Goal: Task Accomplishment & Management: Use online tool/utility

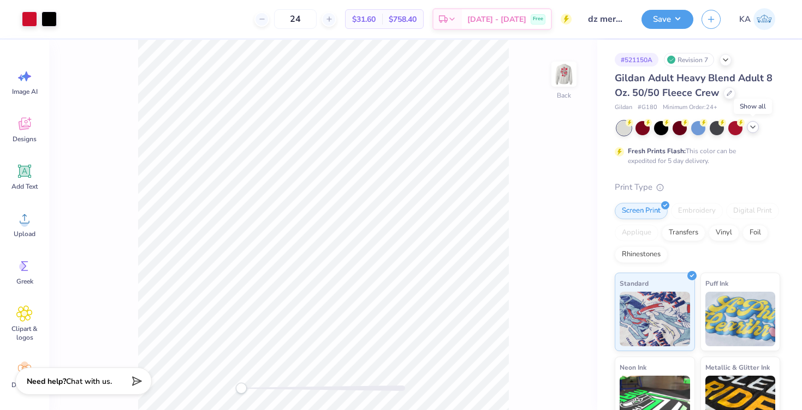
click at [755, 124] on icon at bounding box center [752, 127] width 9 height 9
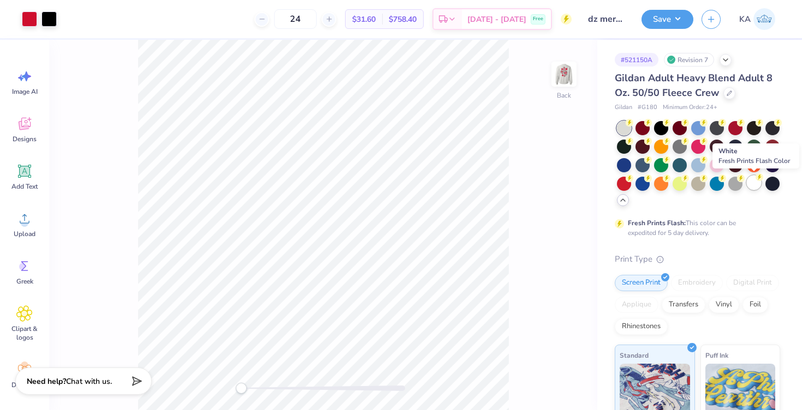
click at [752, 185] on div at bounding box center [753, 183] width 14 height 14
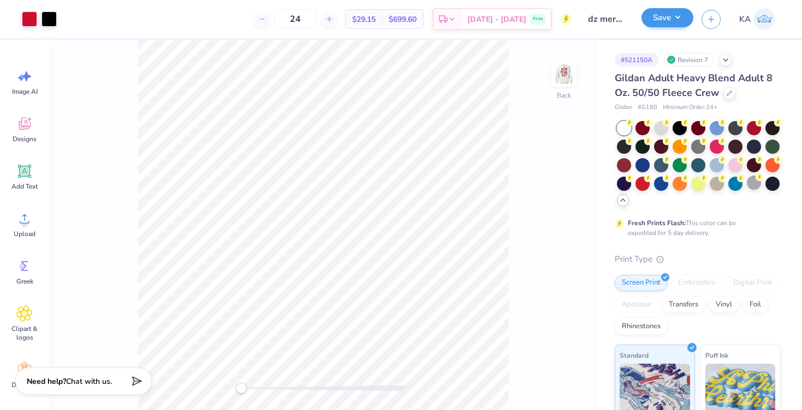
click at [673, 20] on button "Save" at bounding box center [667, 17] width 52 height 19
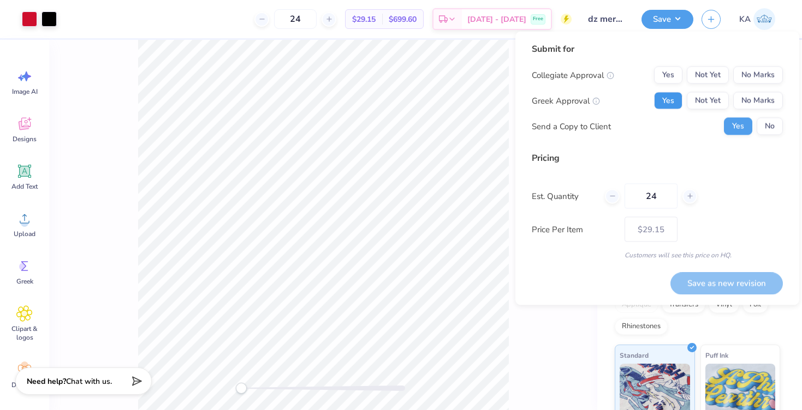
click at [675, 96] on button "Yes" at bounding box center [668, 100] width 28 height 17
click at [759, 80] on button "No Marks" at bounding box center [758, 75] width 50 height 17
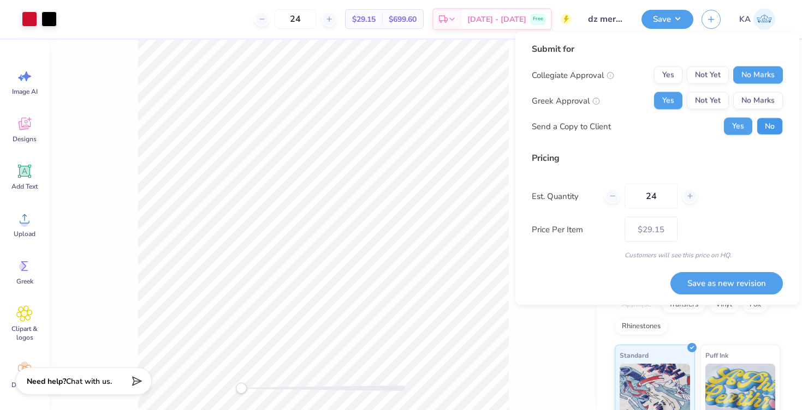
click at [771, 130] on button "No" at bounding box center [769, 126] width 26 height 17
click at [702, 286] on button "Save as new revision" at bounding box center [726, 283] width 112 height 22
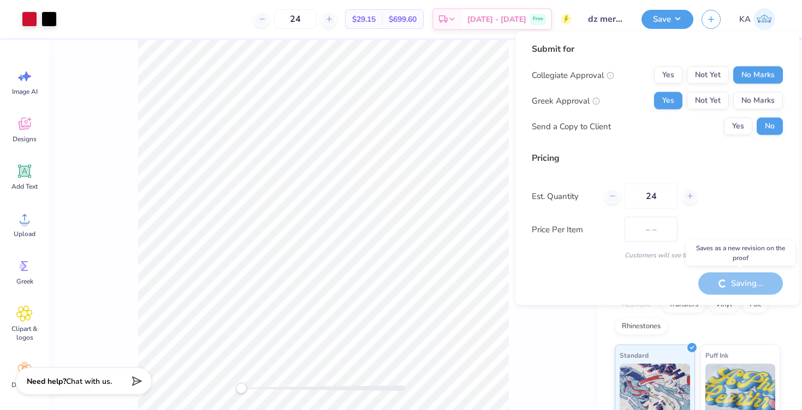
type input "$29.15"
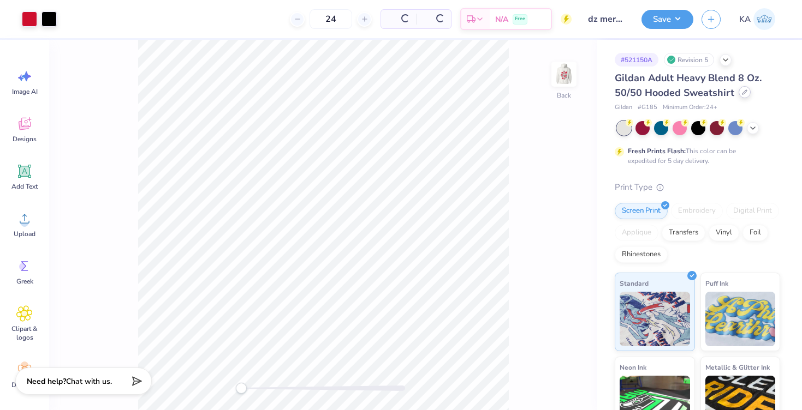
click at [744, 89] on div at bounding box center [744, 92] width 12 height 12
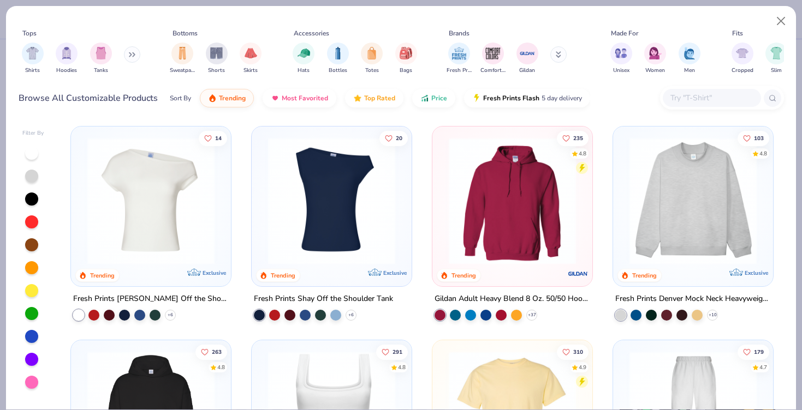
click at [683, 99] on input "text" at bounding box center [711, 98] width 84 height 13
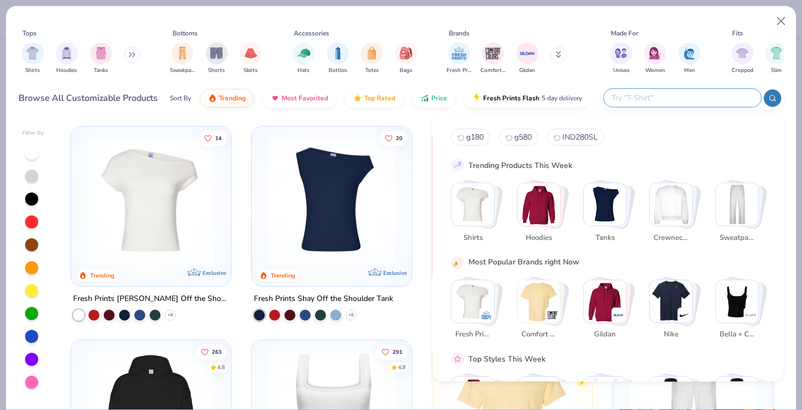
click at [587, 85] on div "Sort By Trending Most Favorited Top Rated Price Fresh Prints Flash 5 day delive…" at bounding box center [380, 98] width 420 height 31
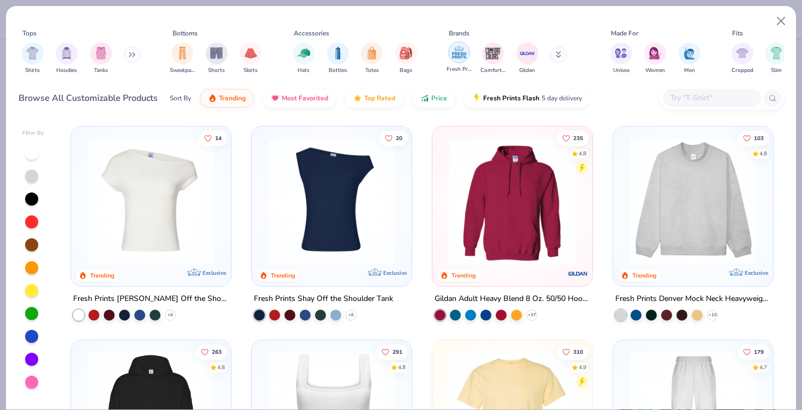
click at [458, 53] on img "filter for Fresh Prints" at bounding box center [459, 52] width 16 height 16
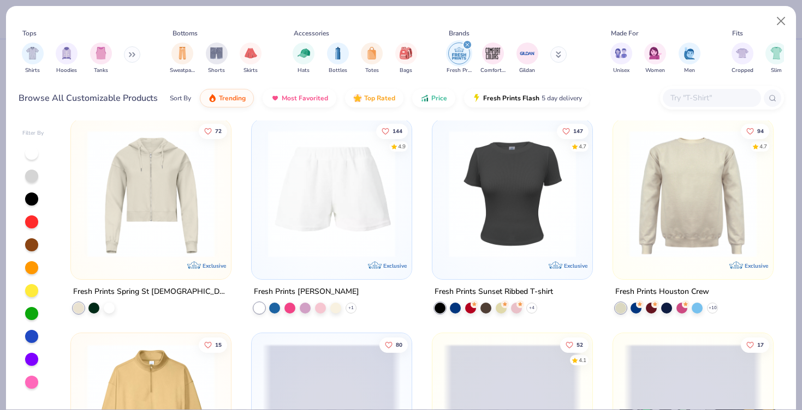
scroll to position [1289, 0]
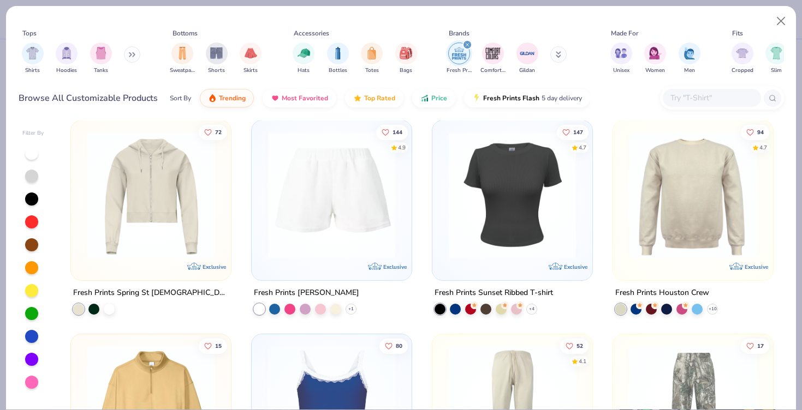
click at [486, 189] on img at bounding box center [417, 194] width 138 height 127
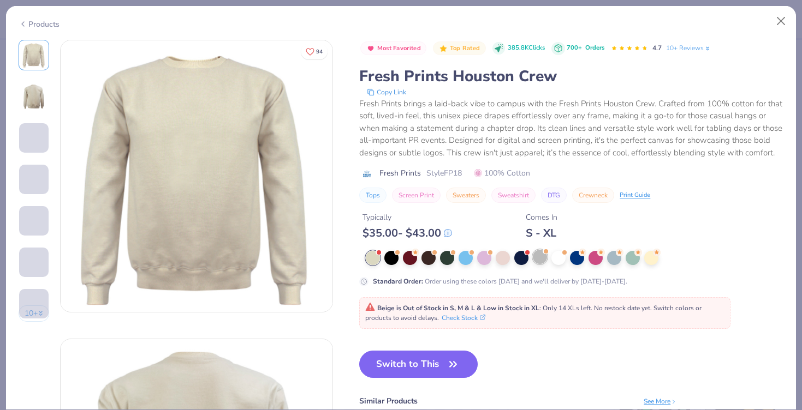
click at [541, 256] on div at bounding box center [540, 257] width 14 height 14
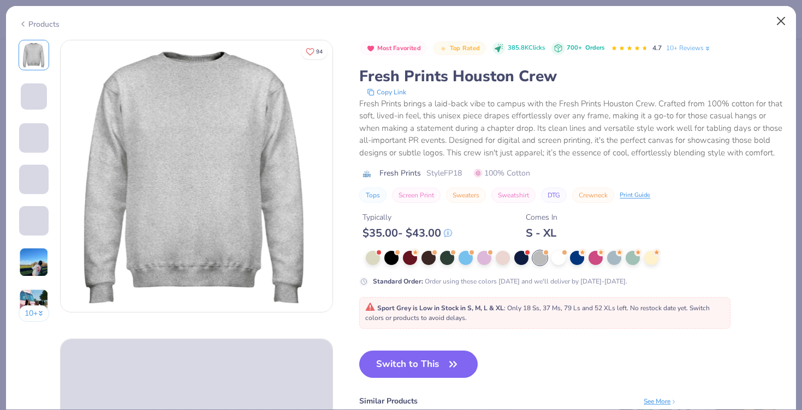
click at [779, 23] on button "Close" at bounding box center [780, 21] width 21 height 21
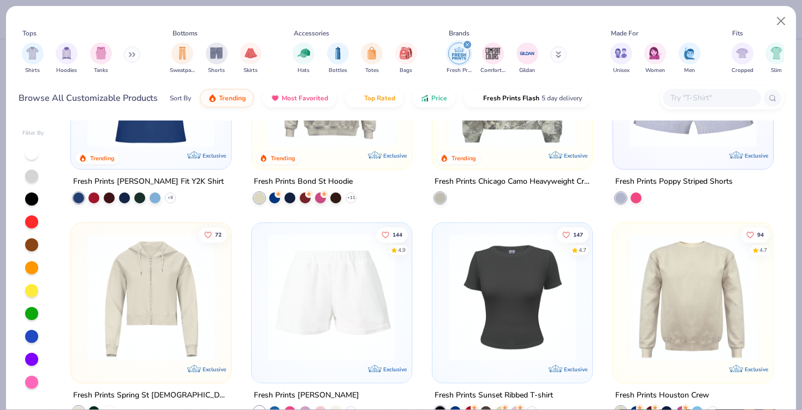
scroll to position [1168, 0]
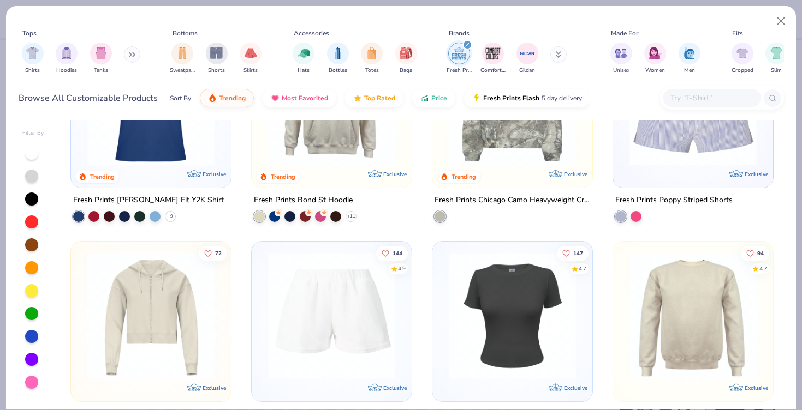
click at [688, 282] on img at bounding box center [693, 316] width 138 height 127
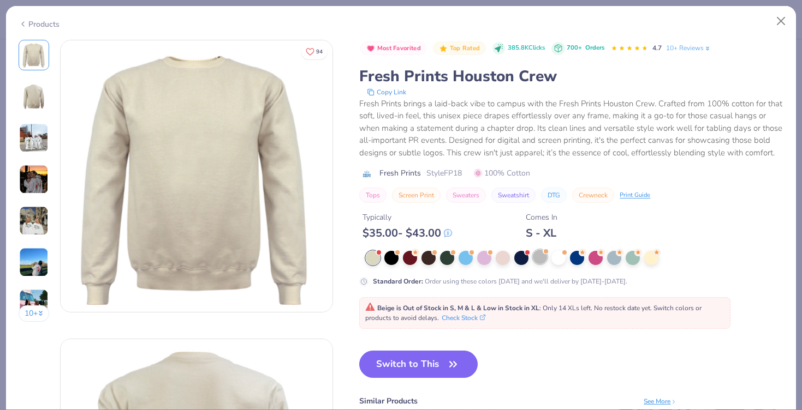
click at [537, 256] on div at bounding box center [540, 257] width 14 height 14
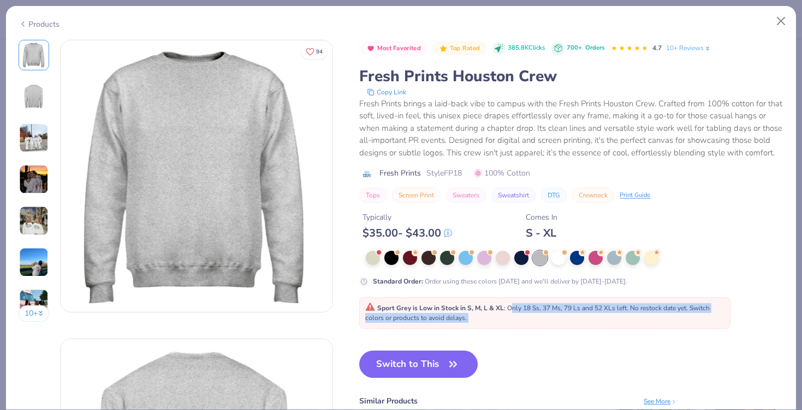
drag, startPoint x: 512, startPoint y: 308, endPoint x: 580, endPoint y: 314, distance: 68.5
click at [580, 314] on div "Sport Grey is Low in Stock in S, M, L & XL : Only 18 Ss, 37 Ms, 79 Ls and 52 XL…" at bounding box center [544, 313] width 359 height 20
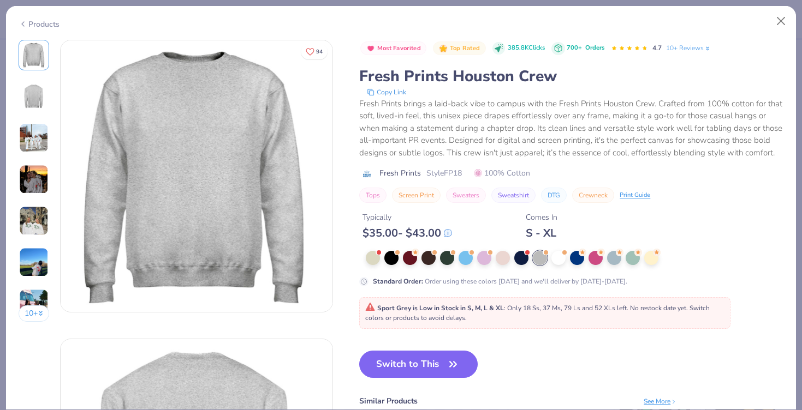
click at [580, 315] on div "Sport Grey is Low in Stock in S, M, L & XL : Only 18 Ss, 37 Ms, 79 Ls and 52 XL…" at bounding box center [544, 313] width 359 height 20
click at [400, 362] on button "Switch to This" at bounding box center [418, 364] width 118 height 27
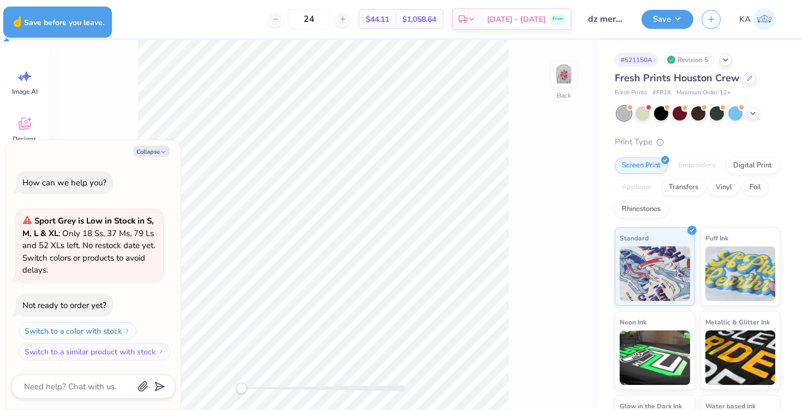
type textarea "x"
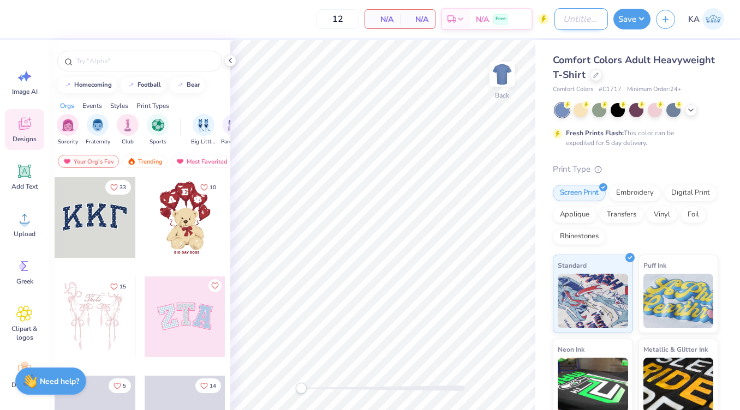
click at [565, 27] on input "Design Title" at bounding box center [580, 19] width 53 height 22
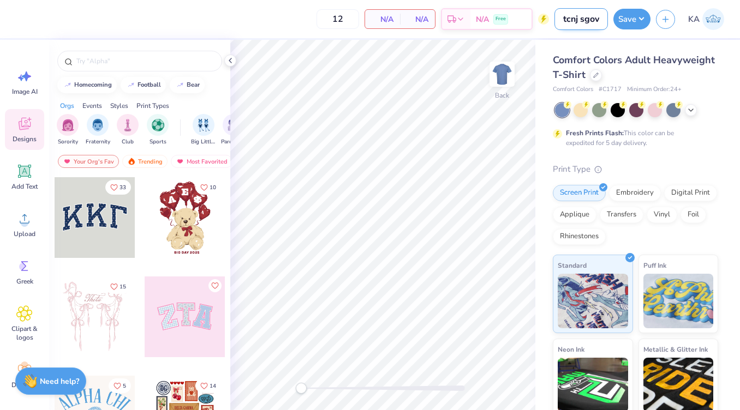
type input "tcnj sgov"
click at [590, 111] on div at bounding box center [636, 110] width 163 height 14
click at [590, 111] on div at bounding box center [691, 109] width 12 height 12
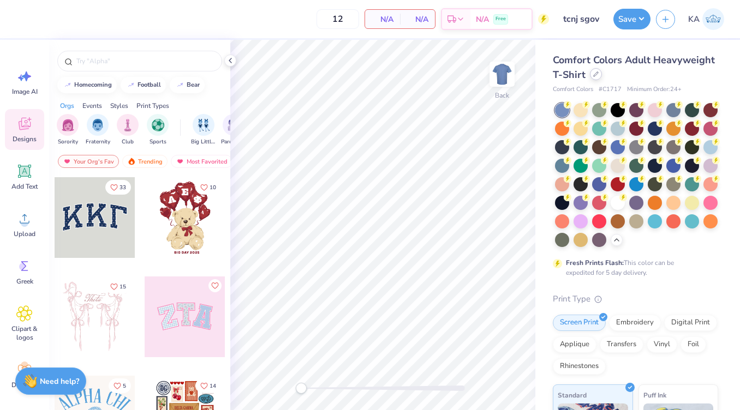
click at [590, 79] on div at bounding box center [596, 74] width 12 height 12
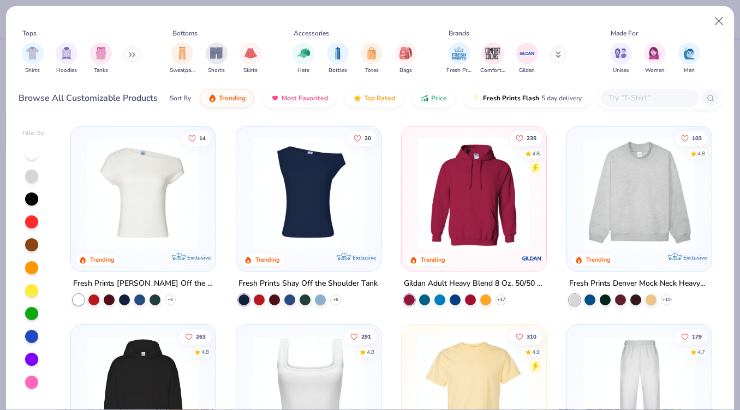
click at [590, 92] on input "text" at bounding box center [649, 98] width 84 height 13
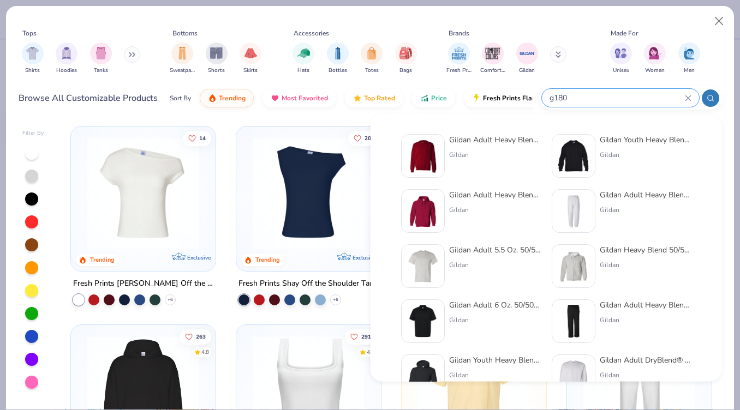
type input "g180"
click at [483, 158] on div "Gildan" at bounding box center [495, 155] width 92 height 10
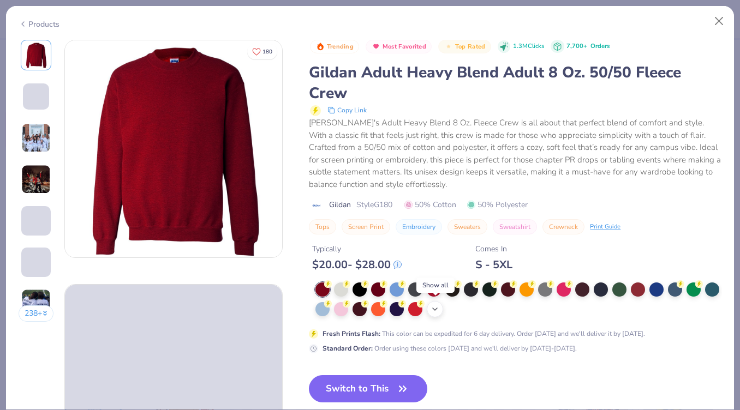
click at [430, 308] on icon at bounding box center [434, 309] width 9 height 9
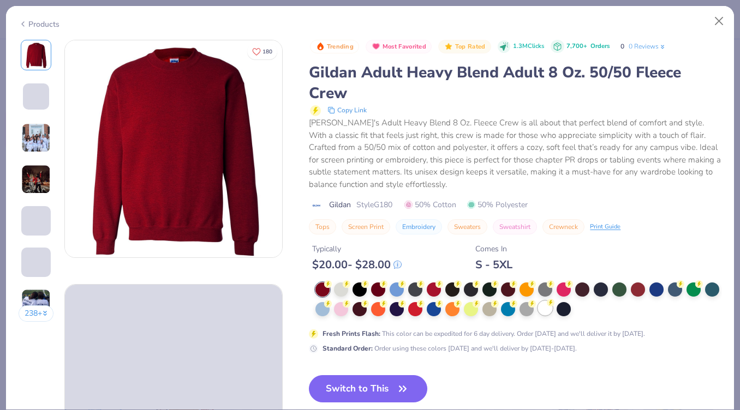
click at [543, 307] on div at bounding box center [545, 308] width 14 height 14
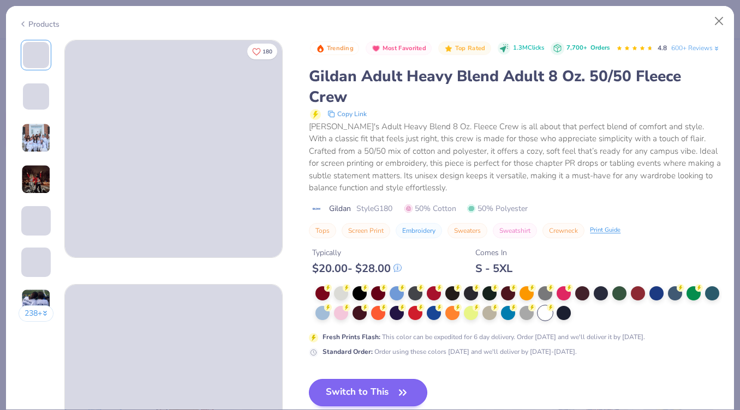
click at [372, 403] on button "Switch to This" at bounding box center [368, 392] width 118 height 27
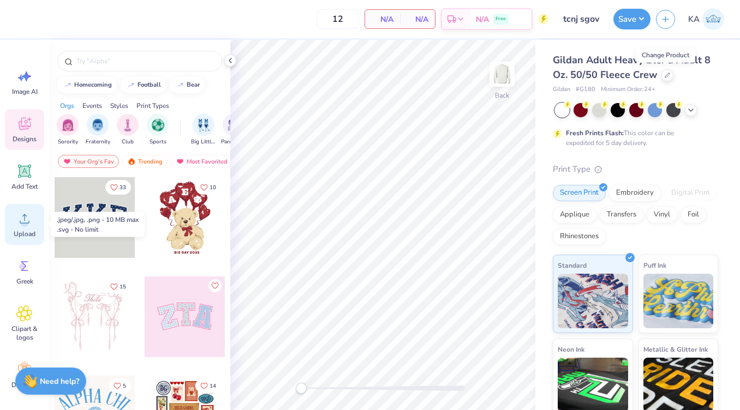
click at [26, 217] on icon at bounding box center [24, 219] width 16 height 16
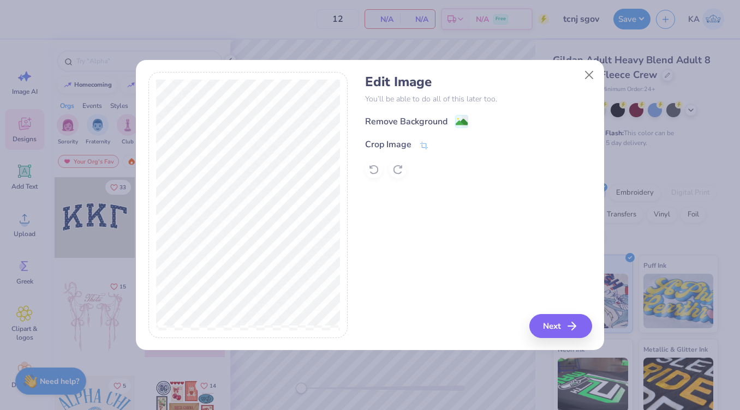
click at [557, 314] on div "Edit Image You’ll be able to do all of this later too. Remove Background Crop I…" at bounding box center [478, 205] width 226 height 266
click at [557, 328] on button "Next" at bounding box center [562, 326] width 63 height 24
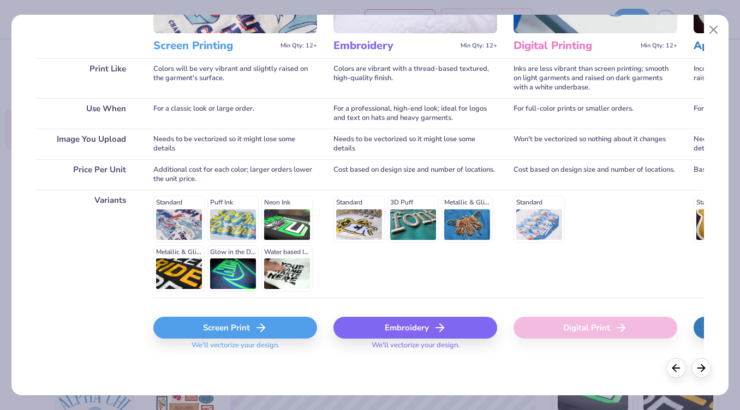
scroll to position [133, 0]
click at [199, 326] on div "Screen Print" at bounding box center [235, 329] width 164 height 22
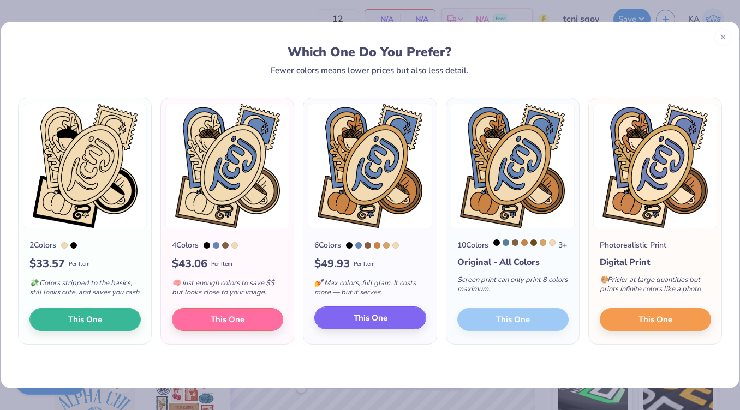
click at [359, 325] on span "This One" at bounding box center [371, 318] width 34 height 13
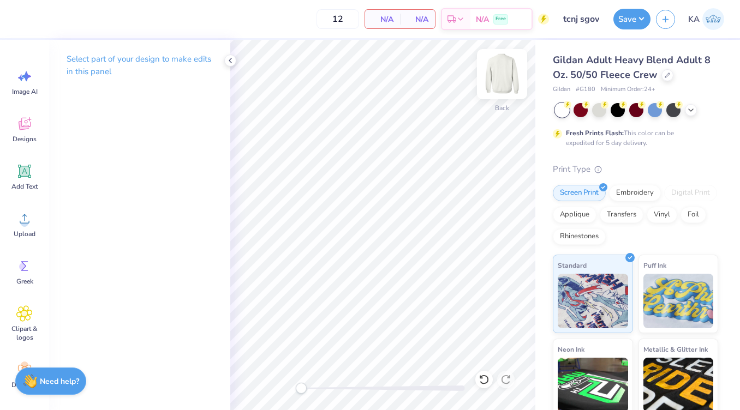
click at [496, 75] on img at bounding box center [502, 74] width 44 height 44
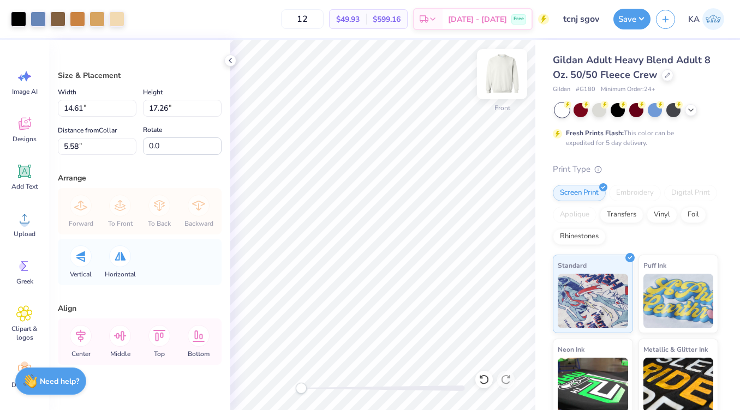
type input "11.49"
type input "13.58"
type input "9.27"
type input "11.67"
type input "13.79"
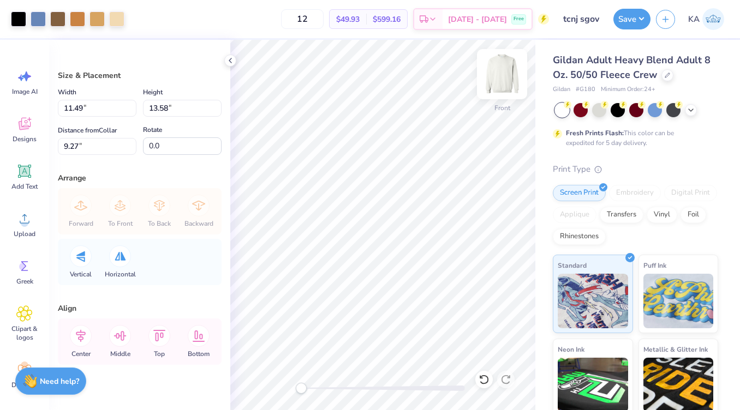
type input "3.00"
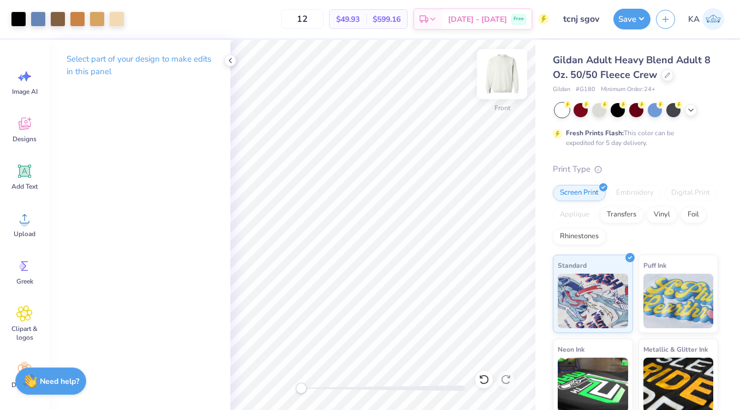
click at [507, 88] on img at bounding box center [502, 74] width 44 height 44
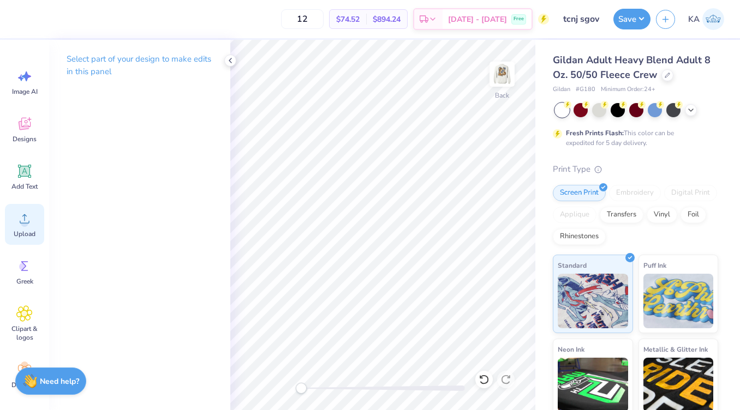
click at [21, 226] on icon at bounding box center [24, 219] width 16 height 16
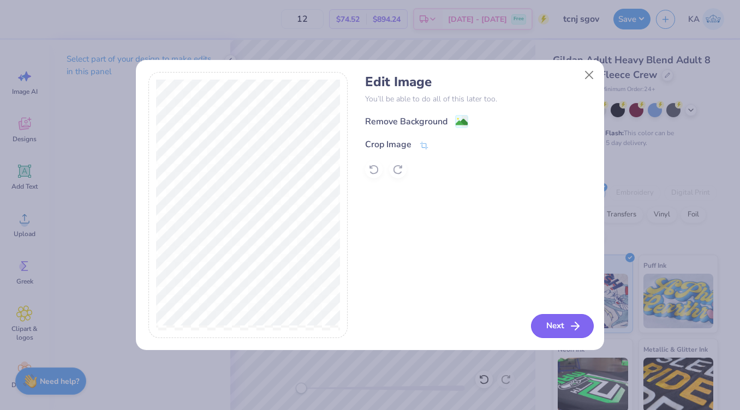
click at [559, 324] on button "Next" at bounding box center [562, 326] width 63 height 24
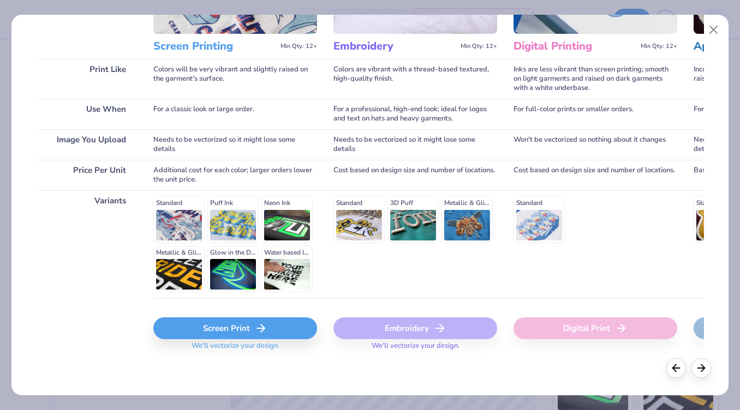
click at [234, 328] on div "Screen Print" at bounding box center [235, 329] width 164 height 22
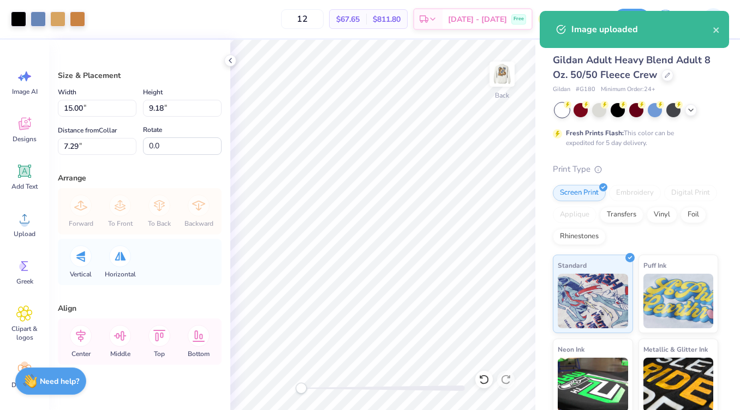
type input "5.36"
type input "3.28"
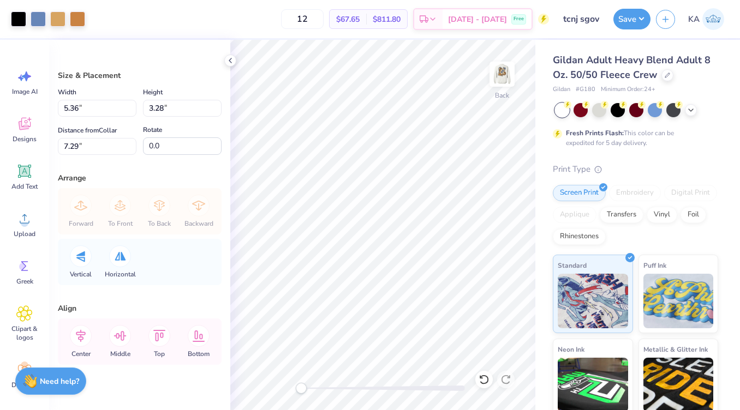
type input "3.81"
type input "2.33"
type input "3.00"
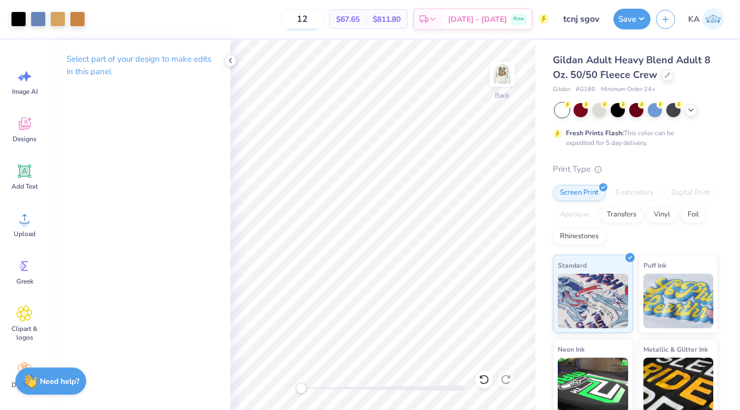
click at [318, 15] on input "12" at bounding box center [302, 19] width 43 height 20
type input "36"
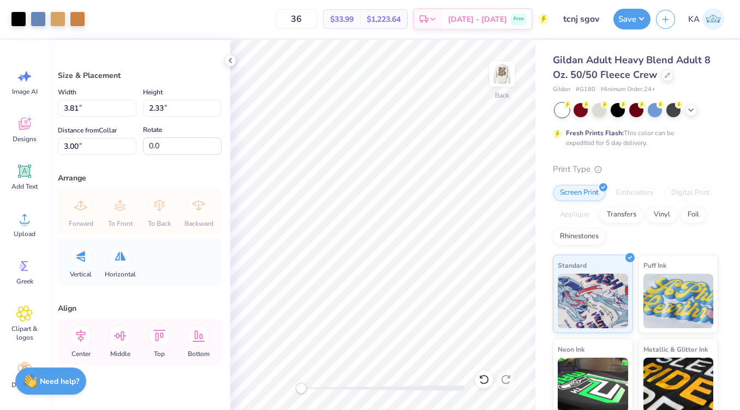
type input "4.25"
type input "2.60"
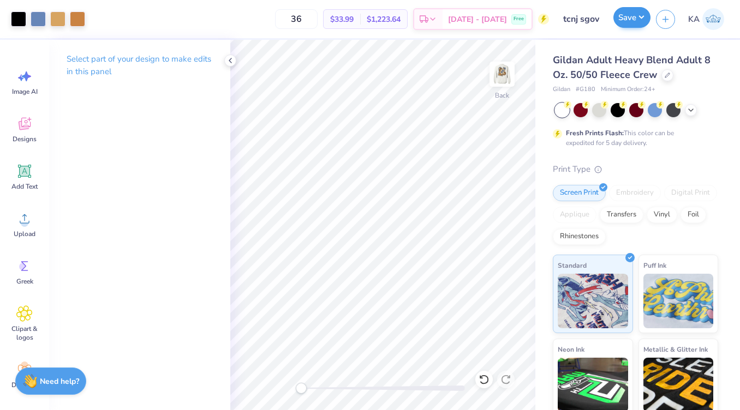
click at [590, 21] on button "Save" at bounding box center [631, 17] width 37 height 21
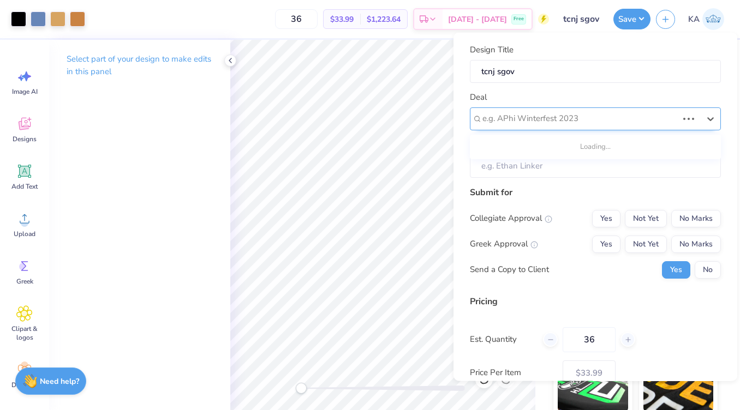
click at [524, 128] on div "e.g. APhi Winterfest 2023" at bounding box center [595, 118] width 251 height 23
type input "s"
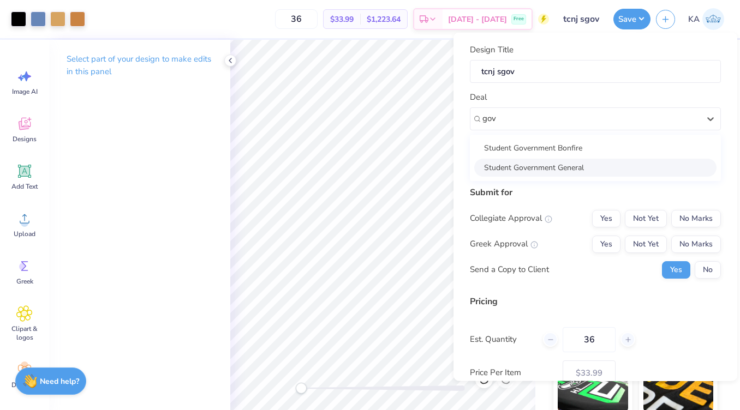
click at [538, 166] on div "Student Government General" at bounding box center [595, 167] width 242 height 18
type input "gov"
type input "[PERSON_NAME]"
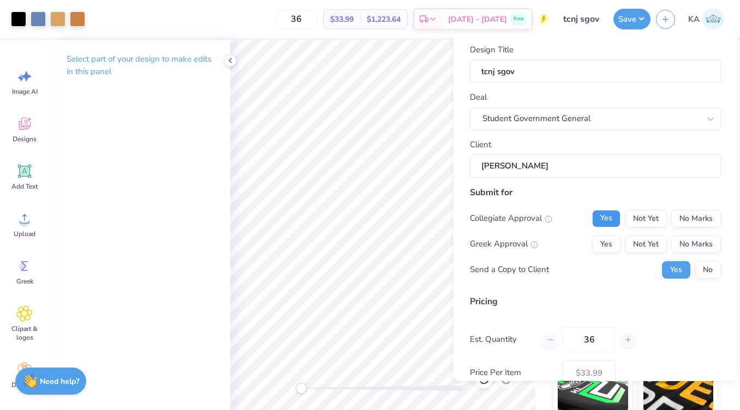
click at [590, 219] on button "Yes" at bounding box center [606, 218] width 28 height 17
click at [590, 219] on button "Not Yet" at bounding box center [646, 218] width 42 height 17
click at [590, 243] on button "No Marks" at bounding box center [696, 243] width 50 height 17
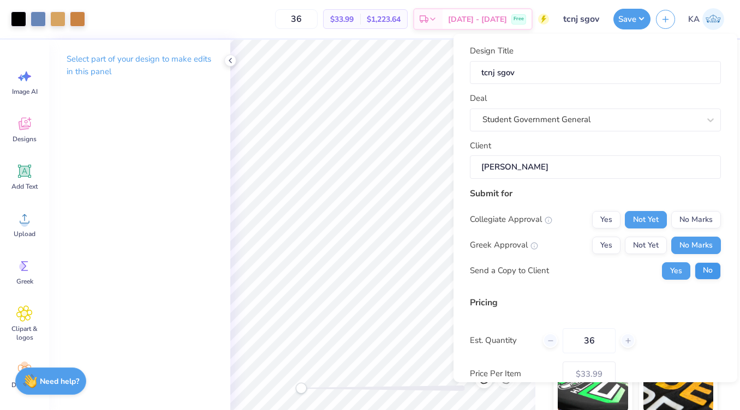
scroll to position [27, 0]
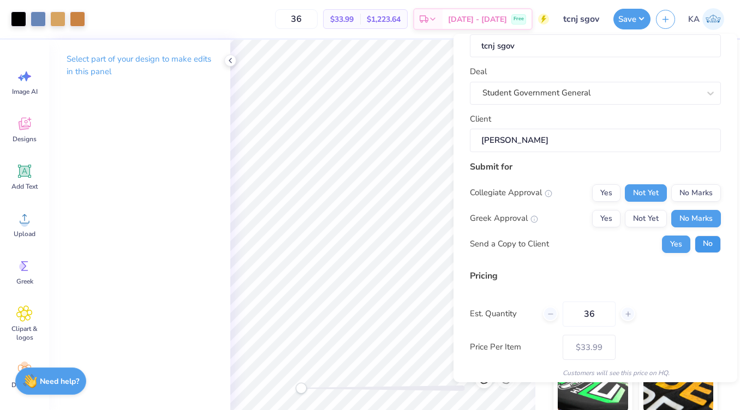
click at [590, 245] on button "No" at bounding box center [708, 244] width 26 height 17
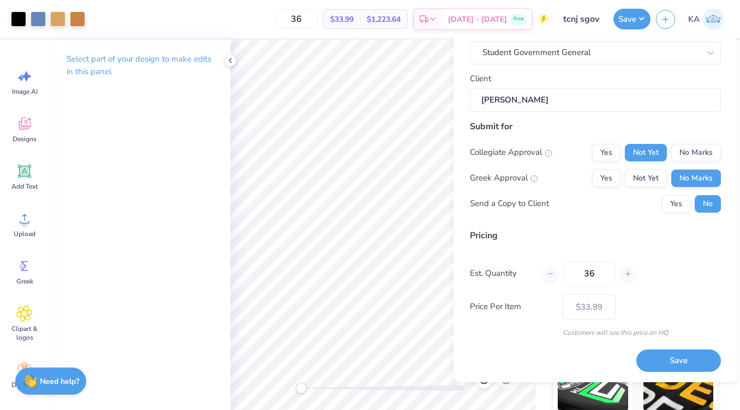
scroll to position [67, 0]
click at [590, 365] on button "Save" at bounding box center [678, 361] width 85 height 22
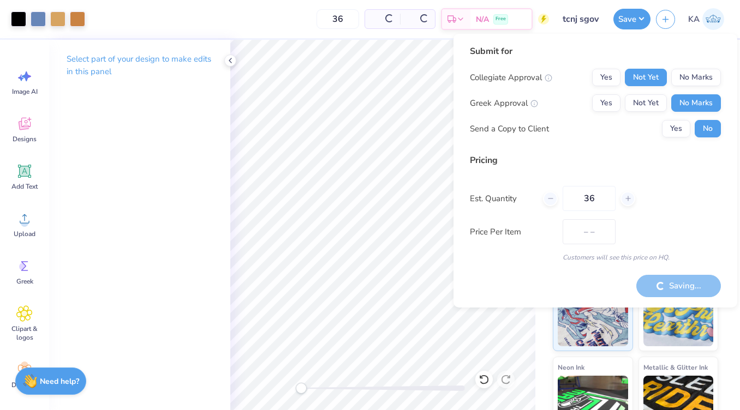
type input "$33.99"
